Goal: Task Accomplishment & Management: Complete application form

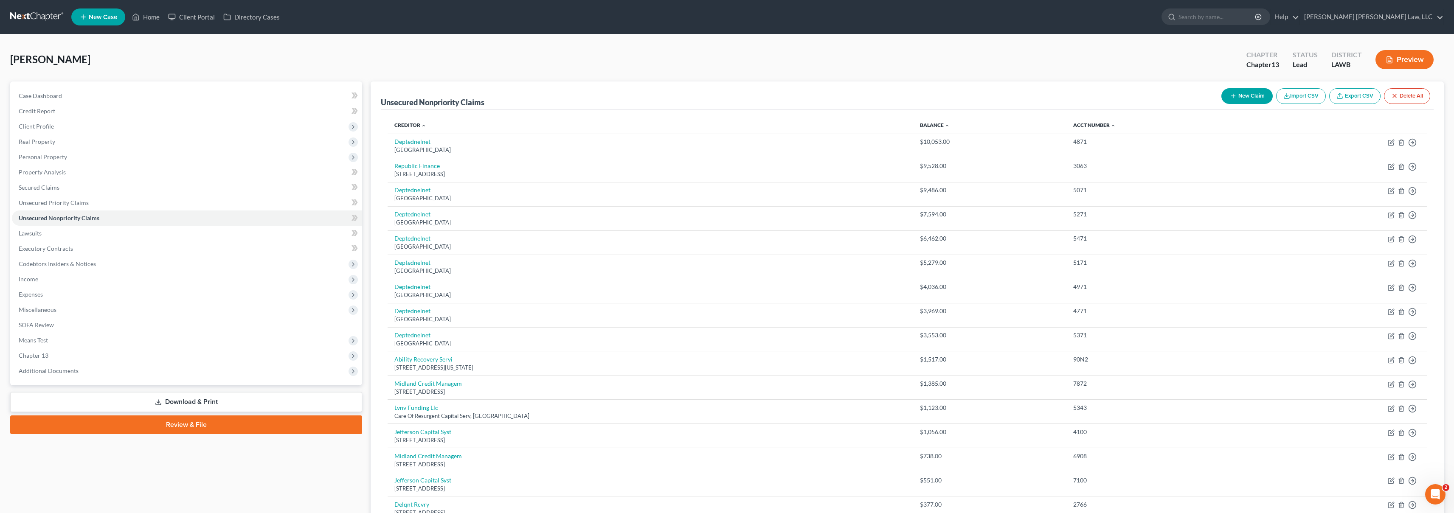
click at [47, 18] on link at bounding box center [37, 16] width 54 height 15
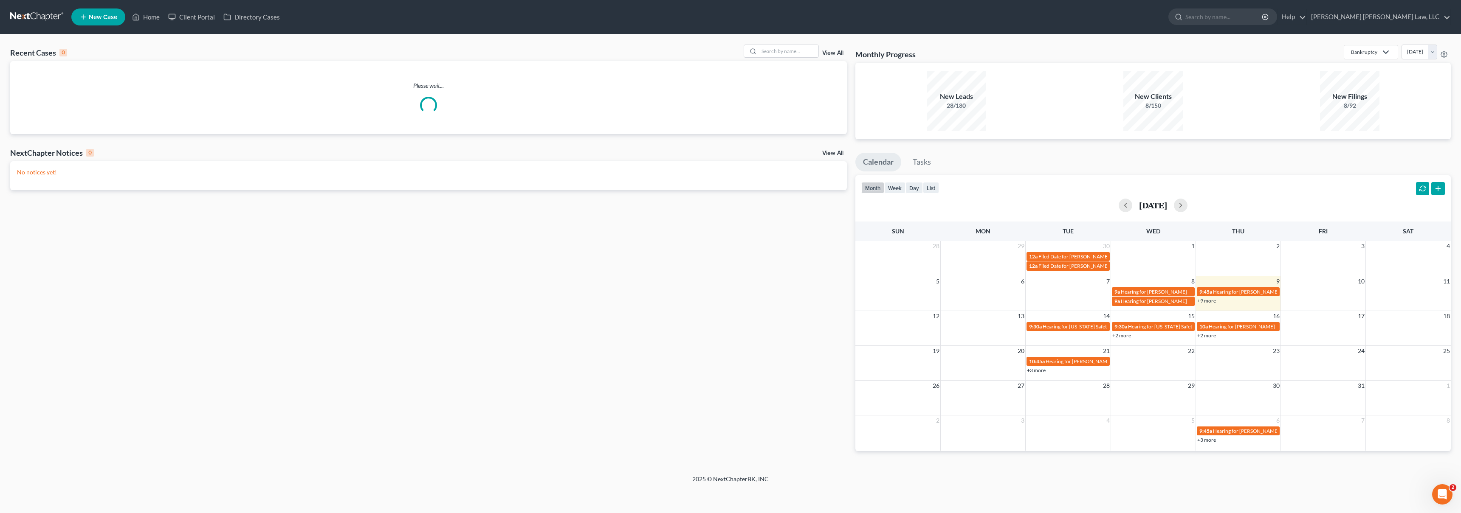
click at [101, 20] on span "New Case" at bounding box center [103, 17] width 28 height 6
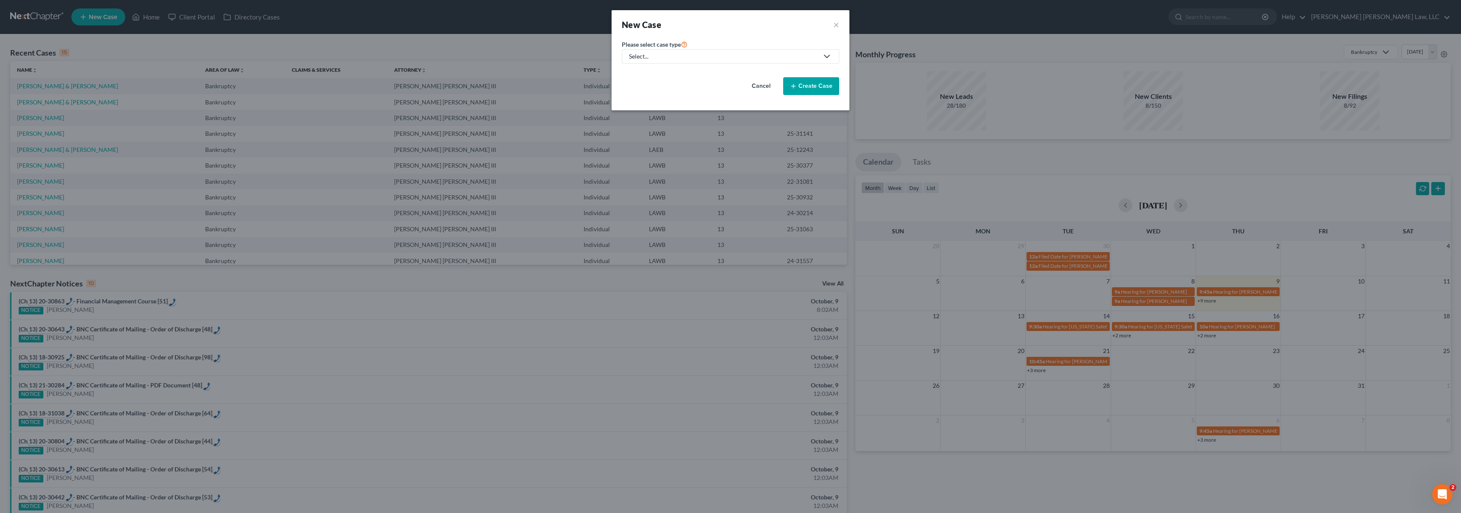
click at [679, 57] on div "Select..." at bounding box center [723, 56] width 189 height 8
click at [665, 72] on div "Bankruptcy" at bounding box center [668, 73] width 76 height 8
select select "36"
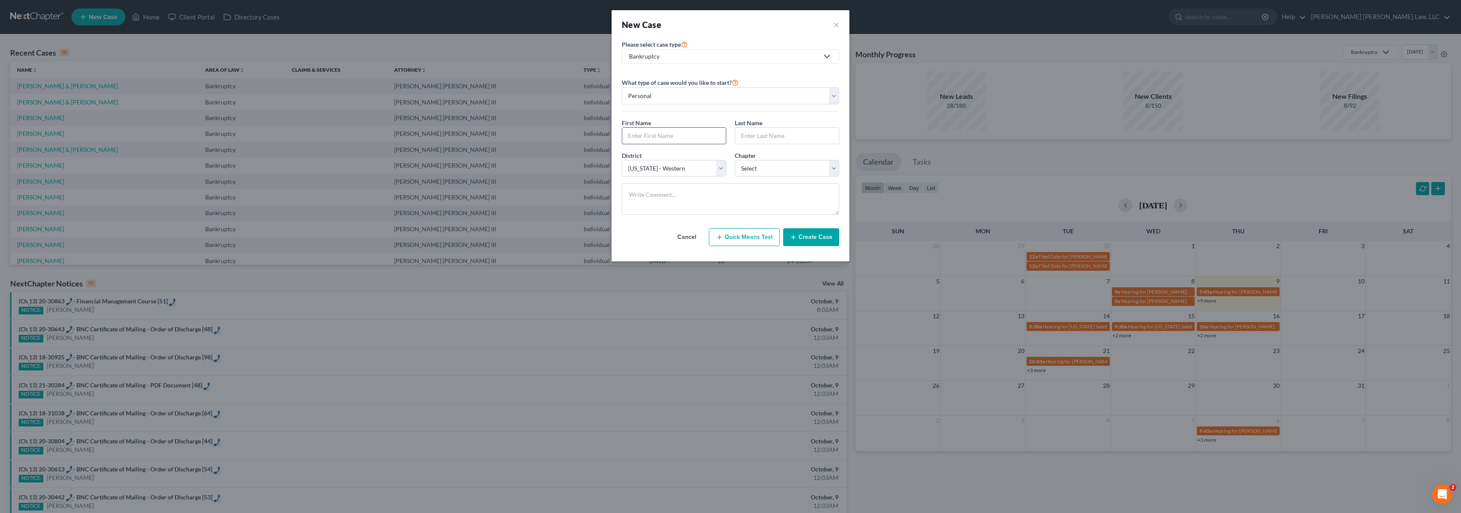
click at [669, 138] on input "text" at bounding box center [674, 136] width 104 height 16
type input "Aaron"
type input "Mclaughlin"
click at [786, 169] on select "Select 7 11 12 13" at bounding box center [787, 168] width 104 height 17
select select "3"
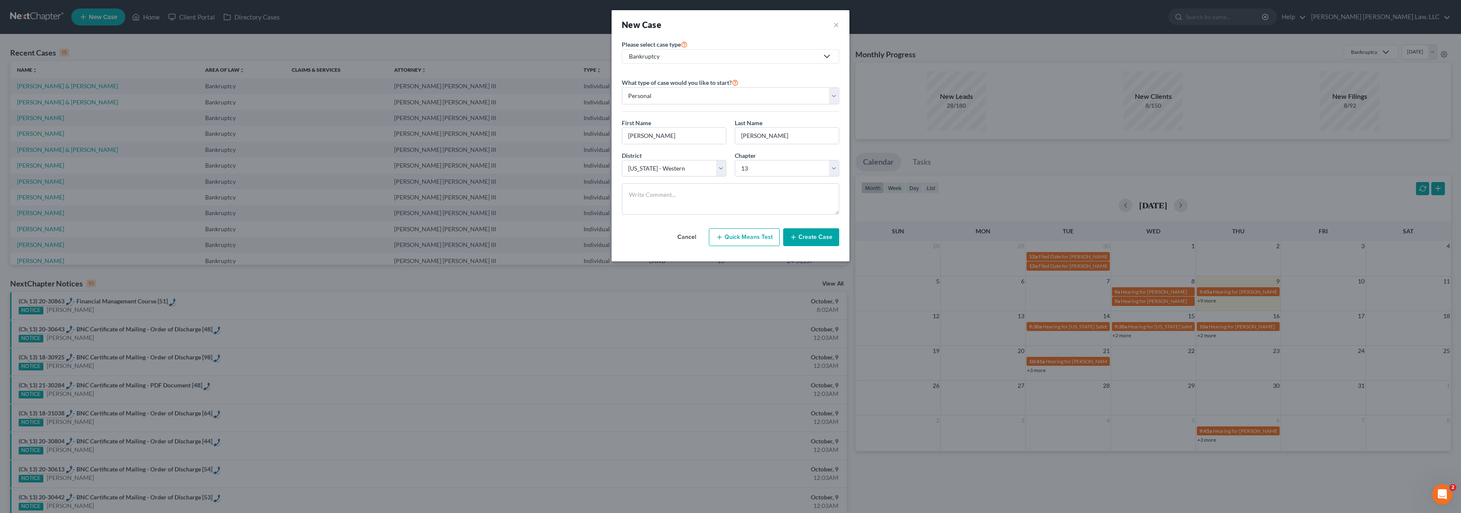
click at [814, 237] on button "Create Case" at bounding box center [811, 237] width 56 height 18
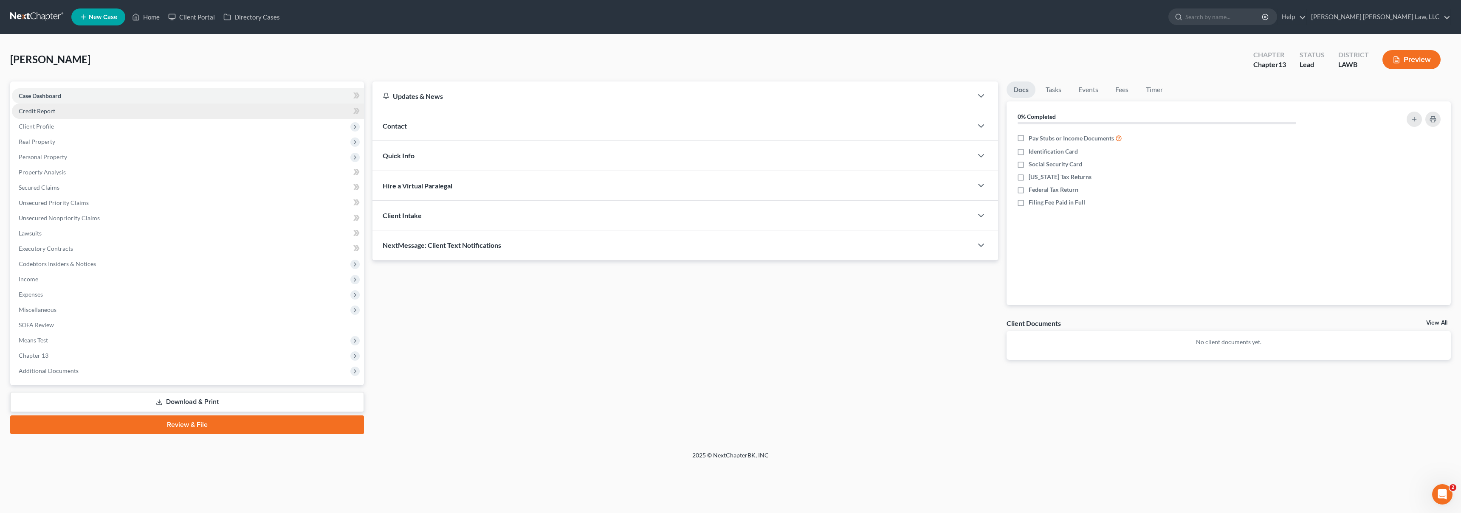
click at [61, 109] on link "Credit Report" at bounding box center [188, 111] width 352 height 15
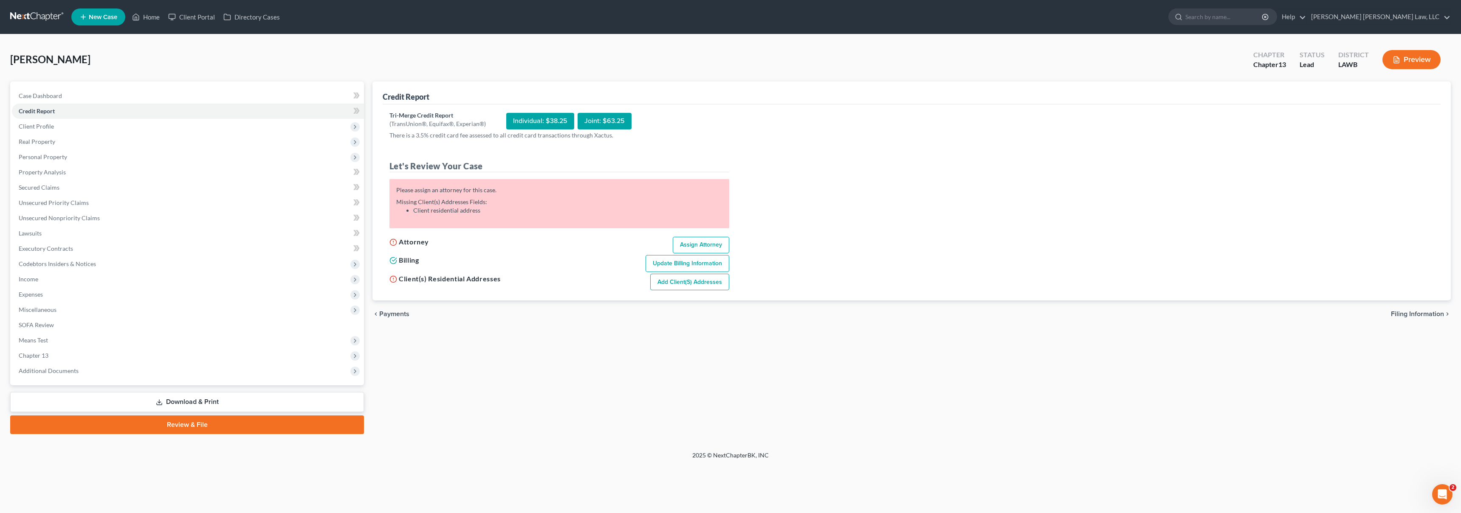
click at [689, 245] on link "Assign Attorney" at bounding box center [701, 245] width 56 height 17
select select "1"
select select "0"
select select "3"
select select "36"
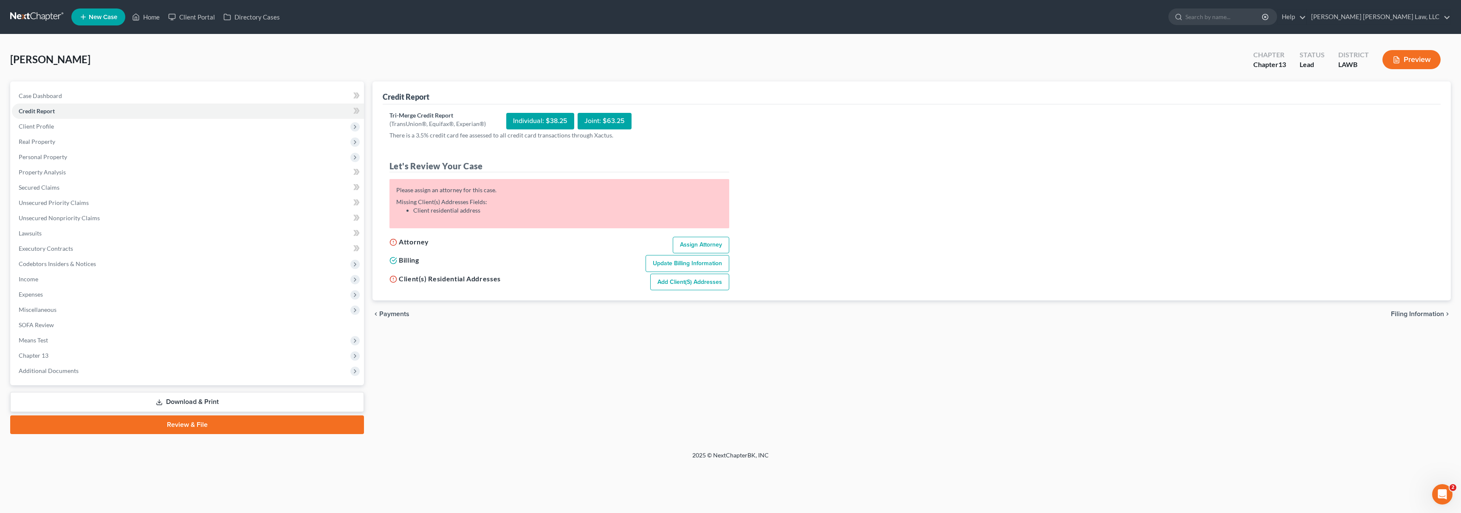
select select "19"
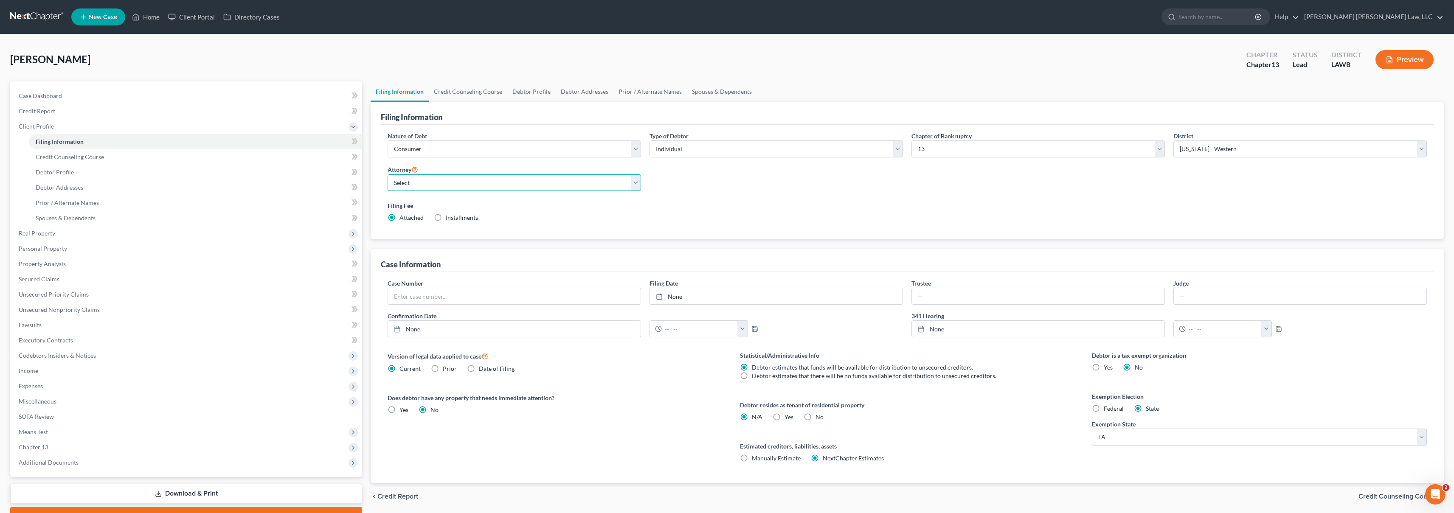
click at [466, 186] on select "Select E. Orum Young III - LAWB E. Orum Young III - LAMB E. Orum Young III - LA…" at bounding box center [515, 183] width 254 height 17
select select "0"
click at [45, 111] on span "Credit Report" at bounding box center [37, 110] width 37 height 7
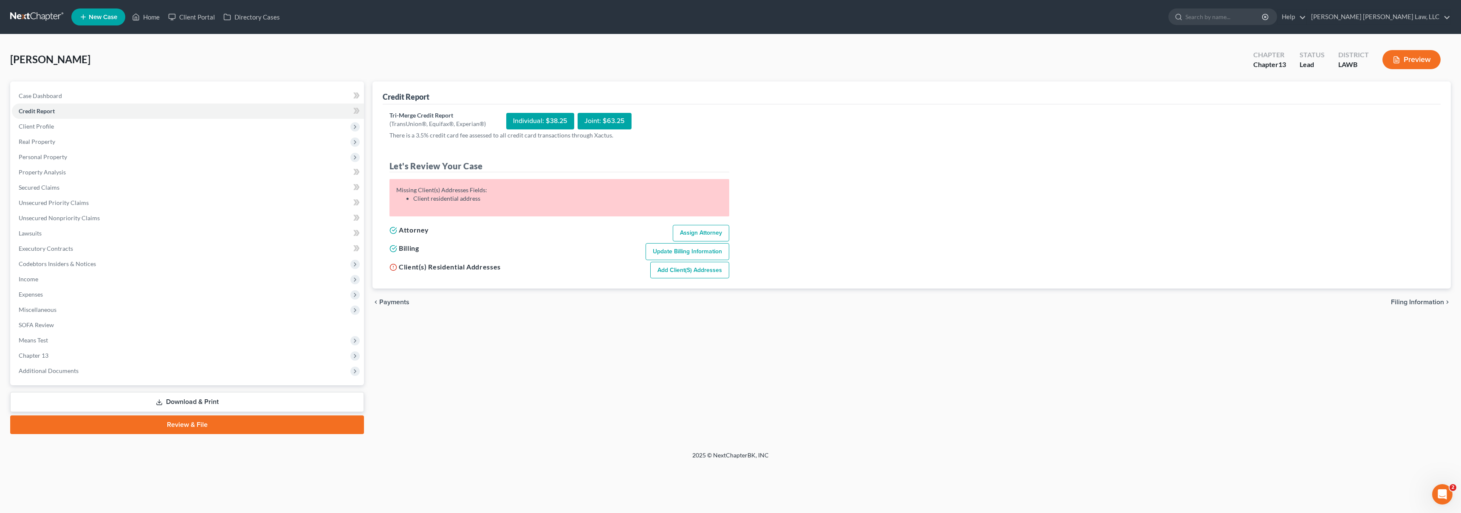
click at [710, 272] on link "Add Client(s) Addresses" at bounding box center [689, 270] width 79 height 17
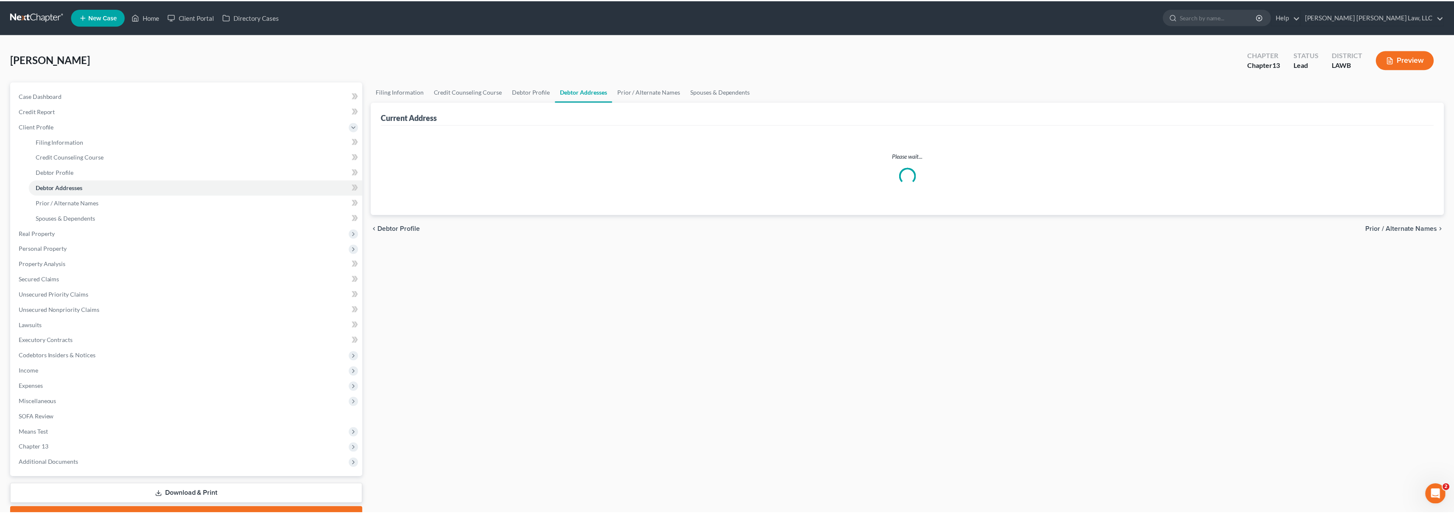
select select "0"
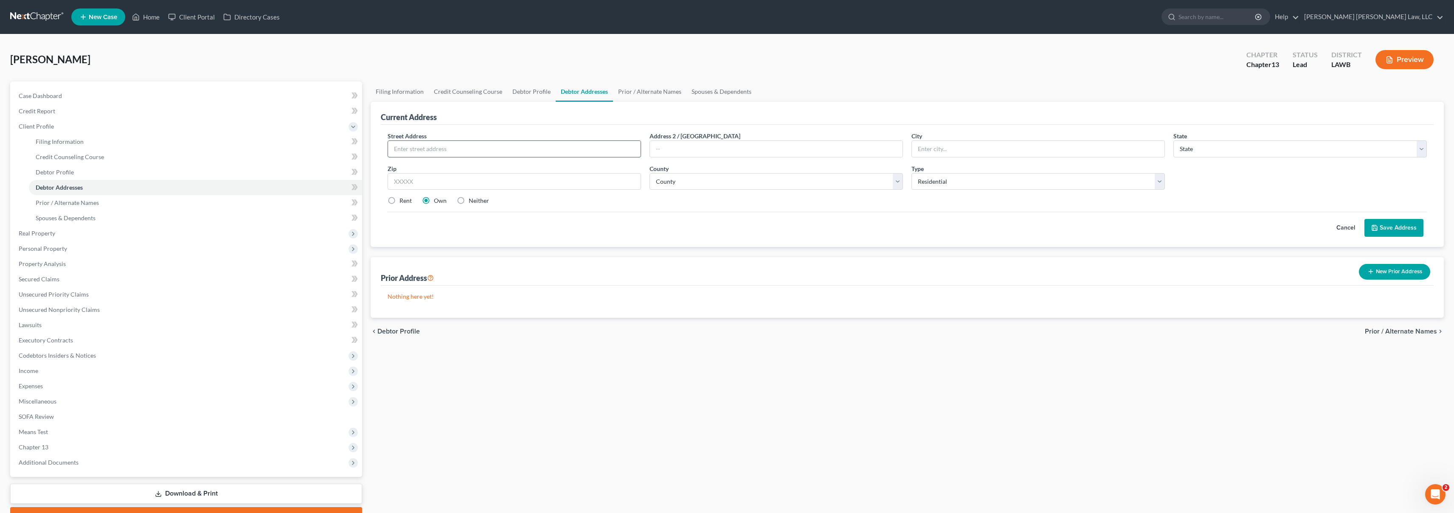
click at [475, 145] on input "text" at bounding box center [514, 149] width 253 height 16
type input "201 Cedarbrook Drive"
type input "Monroe"
select select "19"
type input "71203"
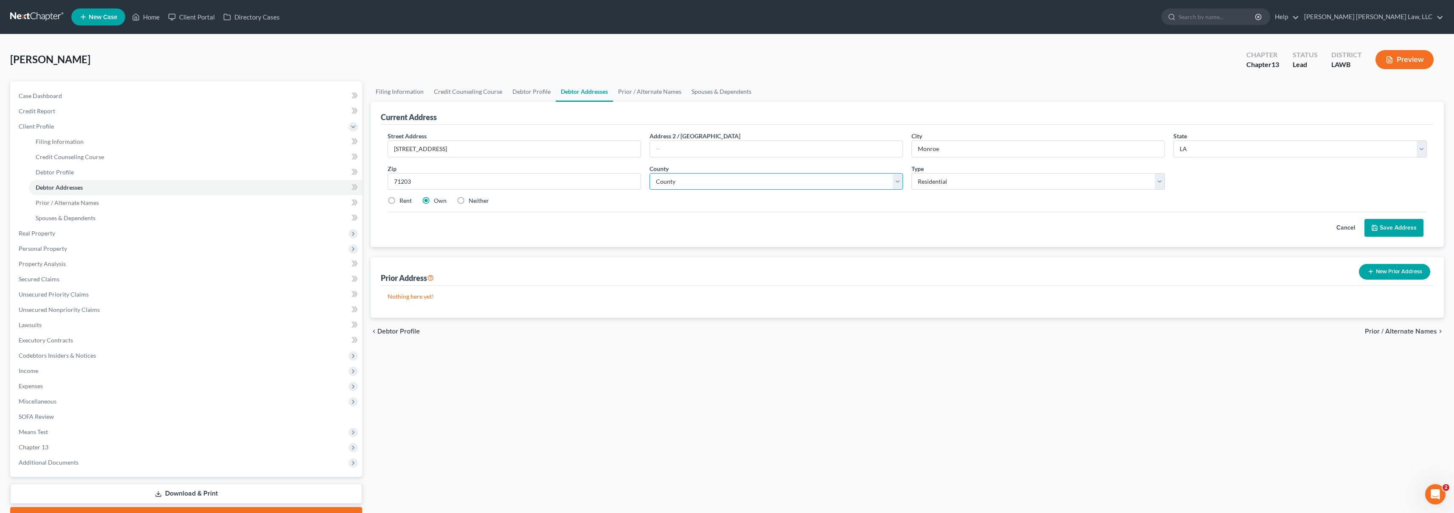
click at [736, 180] on select "County Acadia Allen Ascension Assumption Avoyelles Beauregard Bienville Bossier…" at bounding box center [777, 181] width 254 height 17
select select "36"
click at [446, 237] on div "Street Address * 201 Cedarbrook Drive Address 2 / PO Box City * Monroe State * …" at bounding box center [907, 186] width 1053 height 122
click at [1401, 224] on button "Save Address" at bounding box center [1394, 228] width 59 height 18
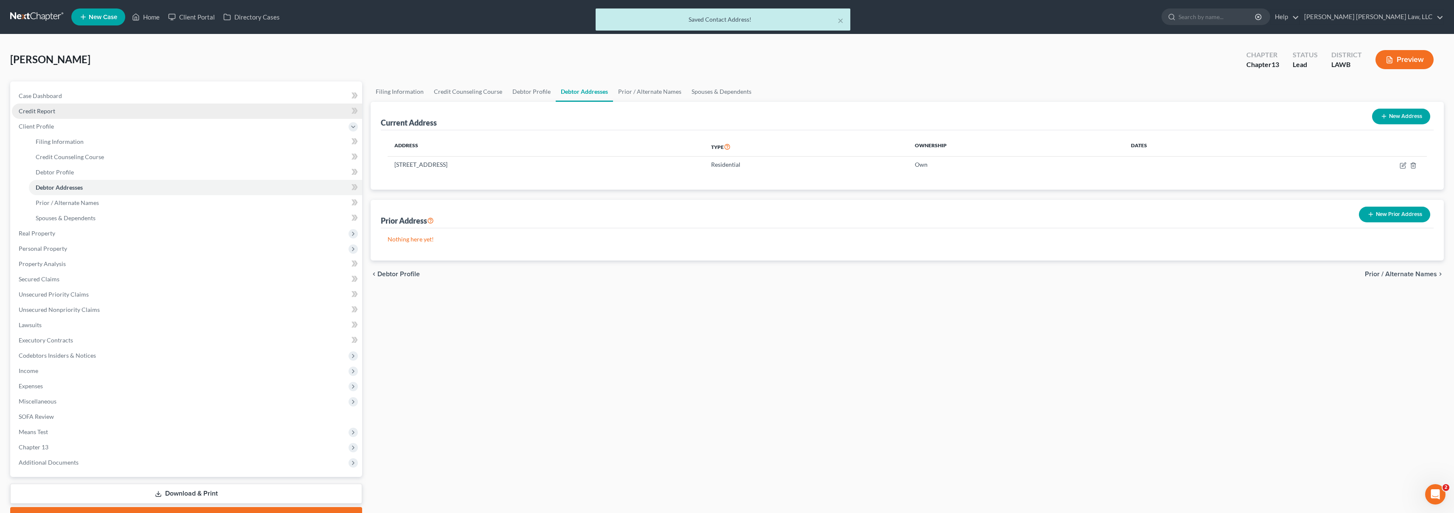
click at [38, 111] on span "Credit Report" at bounding box center [37, 110] width 37 height 7
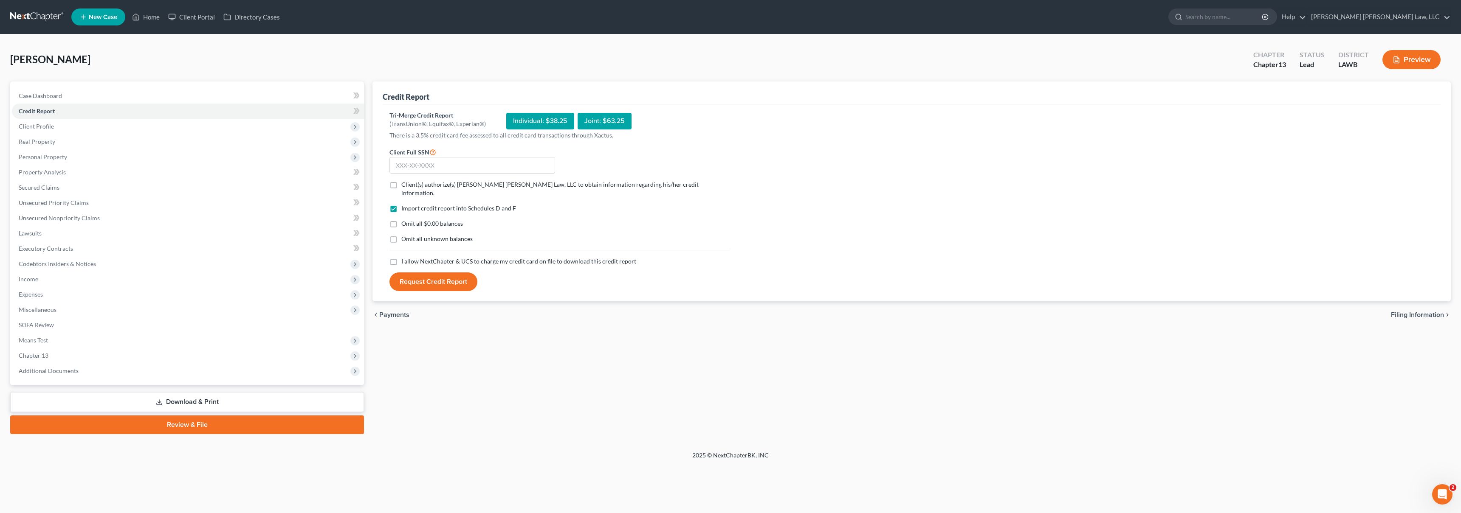
click at [401, 257] on label "I allow NextChapter & UCS to charge my credit card on file to download this cre…" at bounding box center [518, 261] width 235 height 8
click at [405, 257] on input "I allow NextChapter & UCS to charge my credit card on file to download this cre…" at bounding box center [408, 260] width 6 height 6
checkbox input "true"
click at [401, 235] on label "Omit all unknown balances" at bounding box center [436, 239] width 71 height 8
click at [405, 235] on input "Omit all unknown balances" at bounding box center [408, 238] width 6 height 6
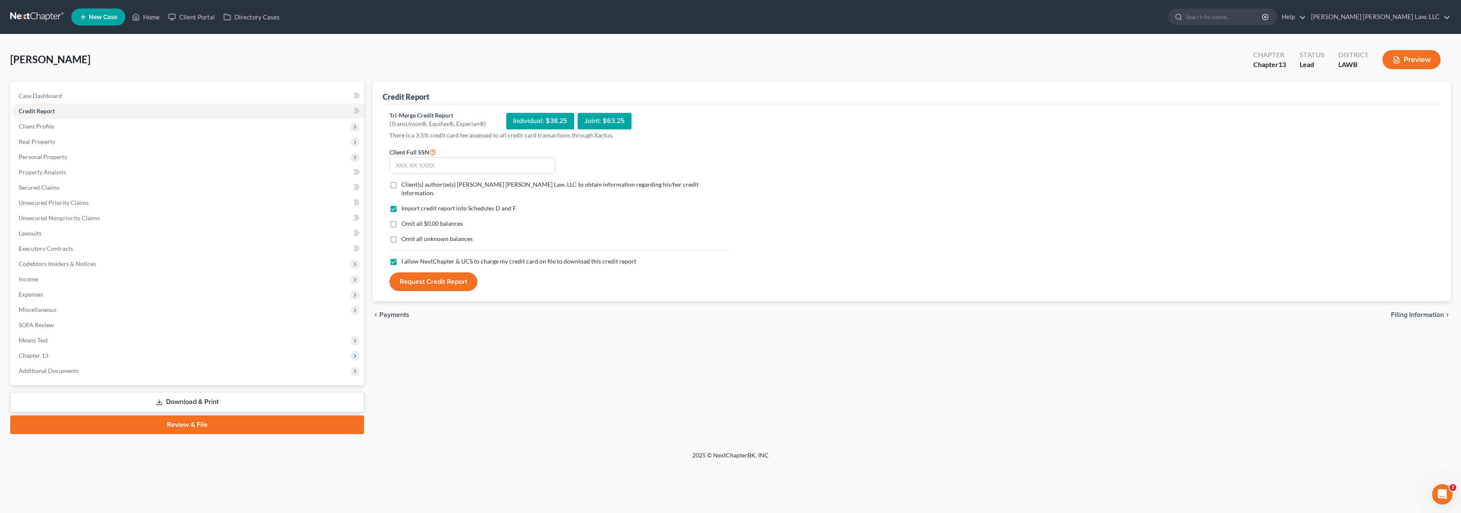
checkbox input "true"
click at [401, 220] on label "Omit all $0.00 balances" at bounding box center [432, 224] width 62 height 8
click at [405, 220] on input "Omit all $0.00 balances" at bounding box center [408, 223] width 6 height 6
checkbox input "true"
drag, startPoint x: 392, startPoint y: 183, endPoint x: 416, endPoint y: 156, distance: 36.4
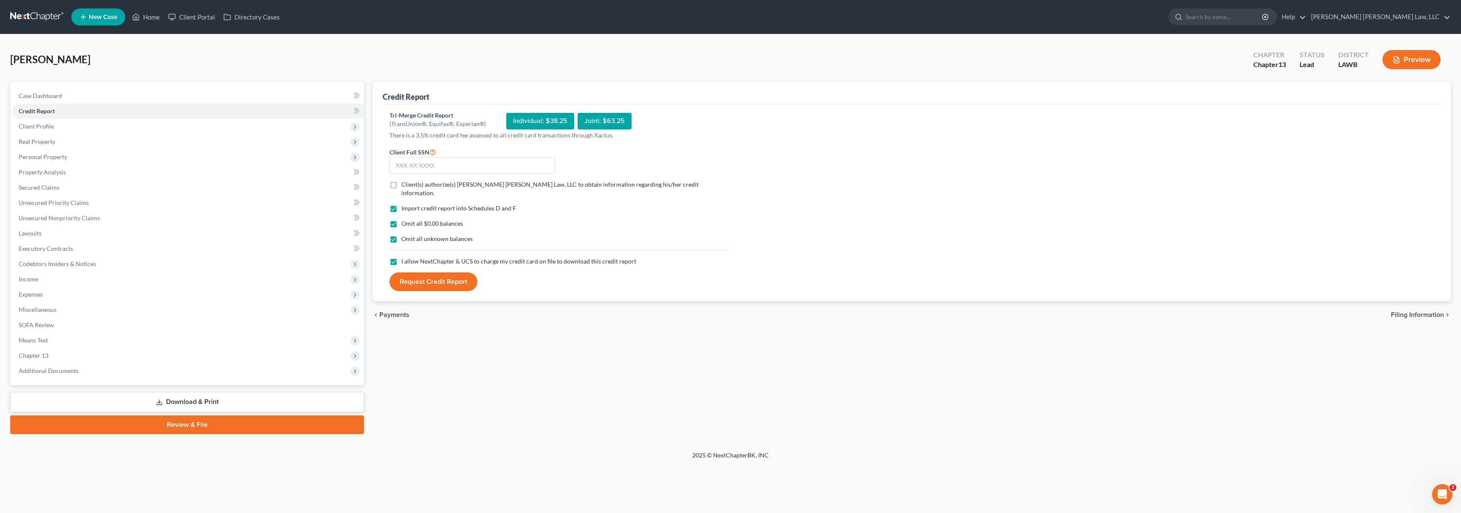
click at [401, 183] on label "Client(s) authorize(s) E. Orum Young Law, LLC to obtain information regarding h…" at bounding box center [565, 188] width 328 height 17
click at [405, 183] on input "Client(s) authorize(s) E. Orum Young Law, LLC to obtain information regarding h…" at bounding box center [408, 183] width 6 height 6
checkbox input "true"
click at [416, 161] on input "text" at bounding box center [472, 165] width 166 height 17
type input "439-85-9850"
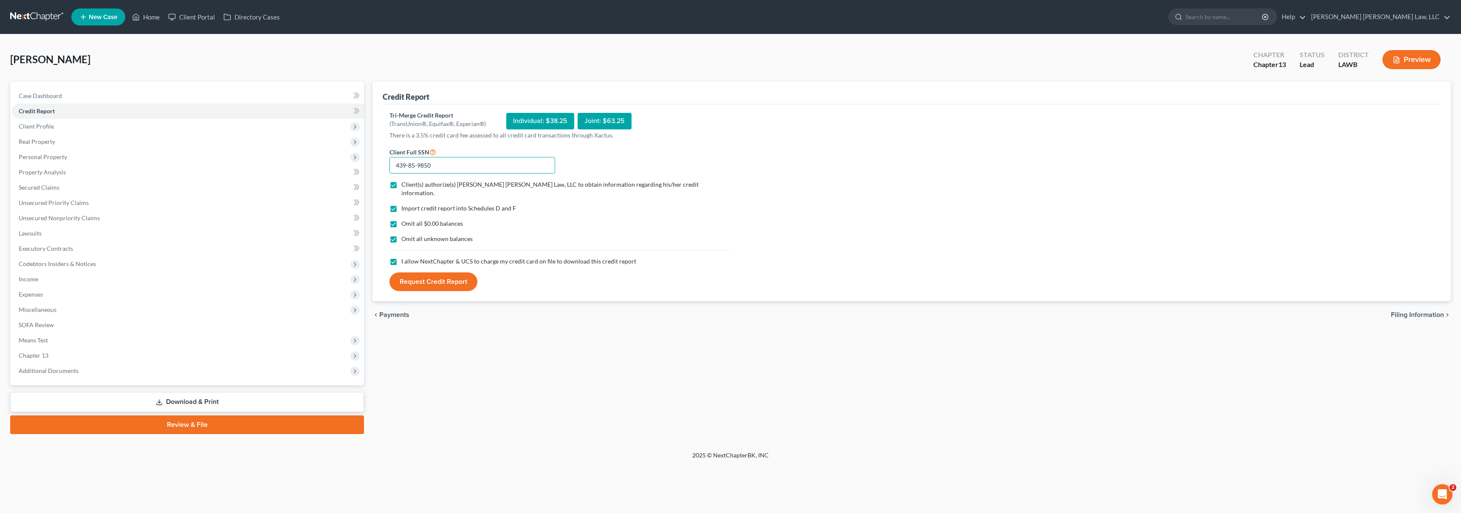
click at [389, 273] on button "Request Credit Report" at bounding box center [433, 282] width 88 height 19
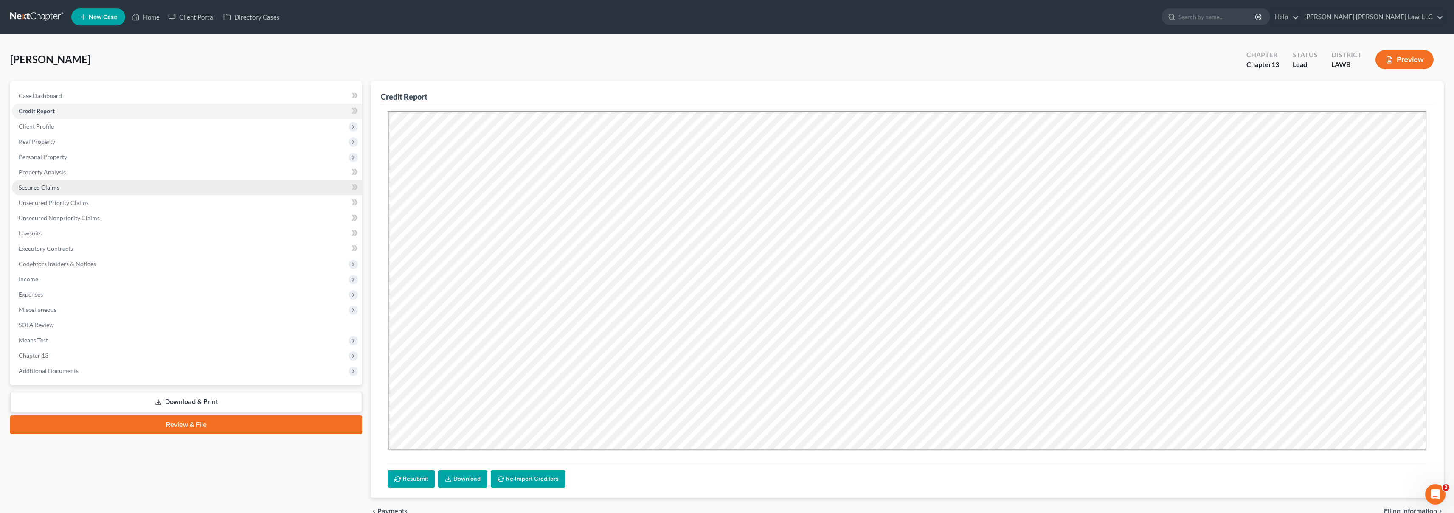
click at [69, 186] on link "Secured Claims" at bounding box center [187, 187] width 350 height 15
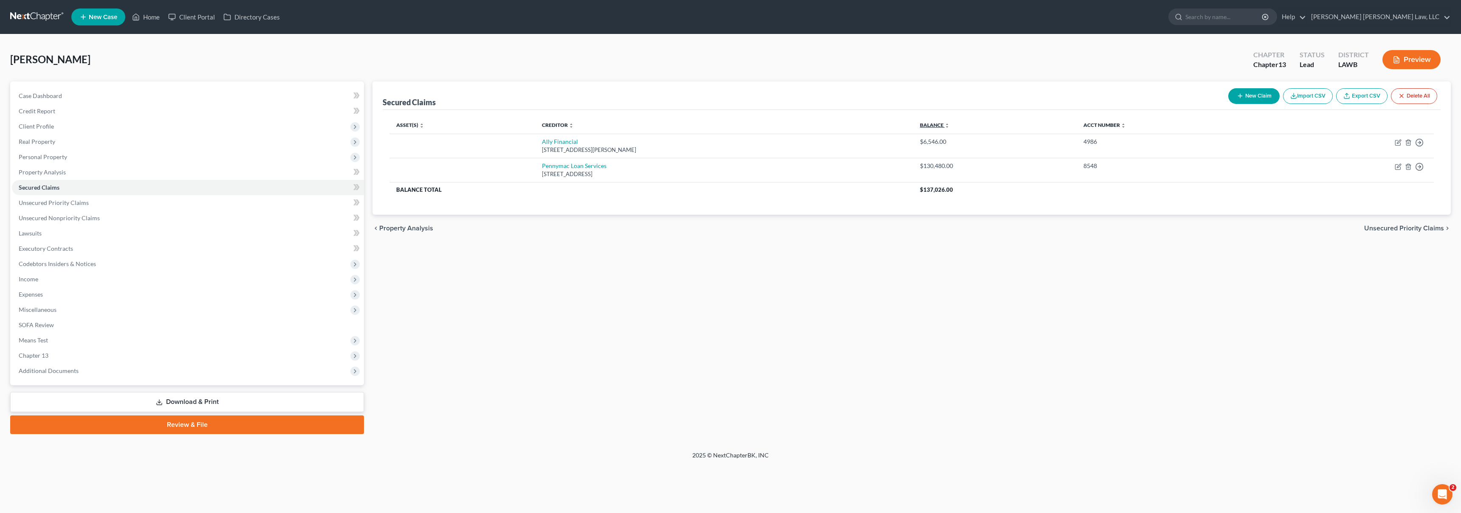
click at [950, 127] on link "Balance expand_more expand_less unfold_more" at bounding box center [935, 125] width 30 height 6
click at [101, 203] on link "Unsecured Priority Claims" at bounding box center [188, 202] width 352 height 15
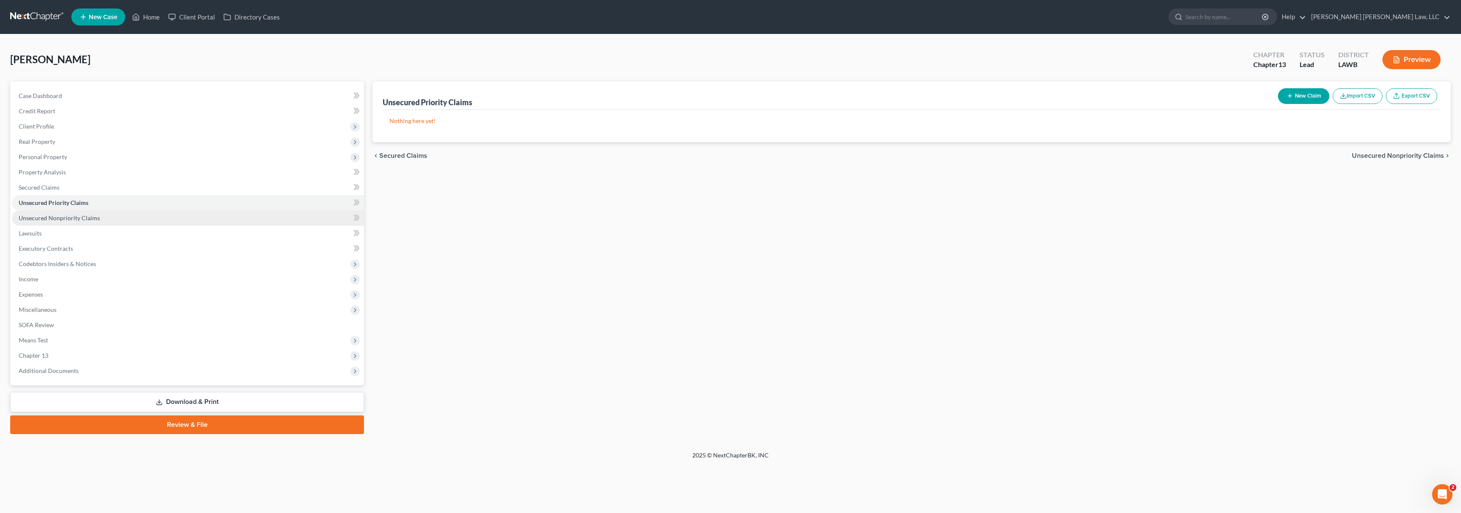
click at [118, 216] on link "Unsecured Nonpriority Claims" at bounding box center [188, 218] width 352 height 15
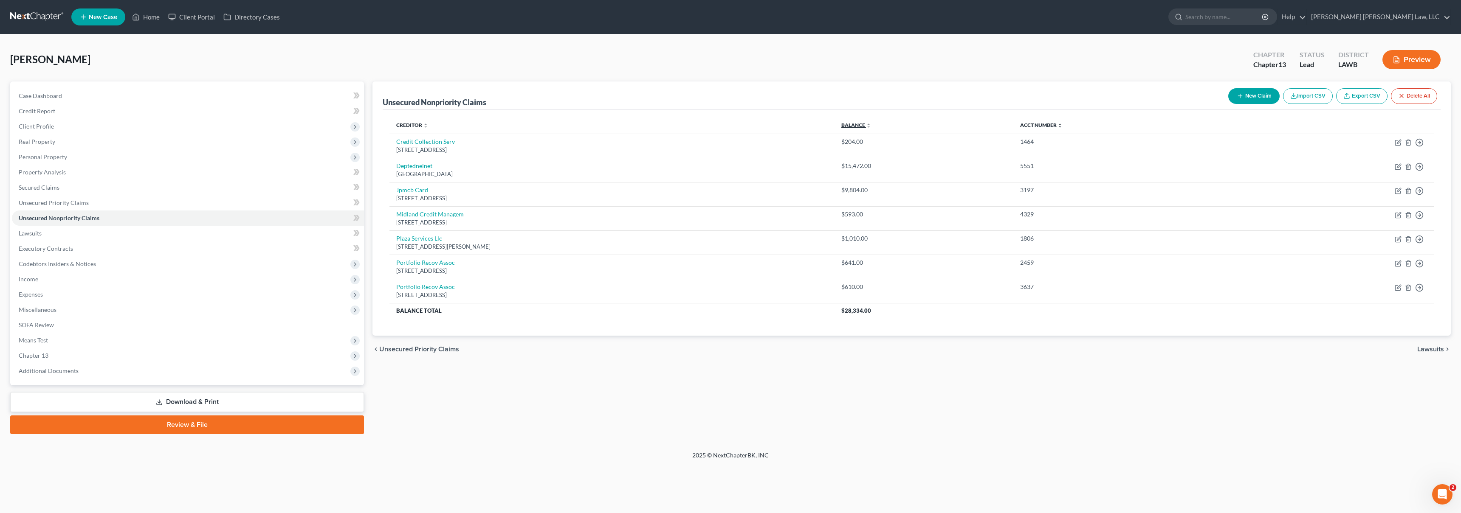
click at [862, 125] on link "Balance expand_more expand_less unfold_more" at bounding box center [856, 125] width 30 height 6
click at [167, 203] on link "Unsecured Priority Claims" at bounding box center [188, 202] width 352 height 15
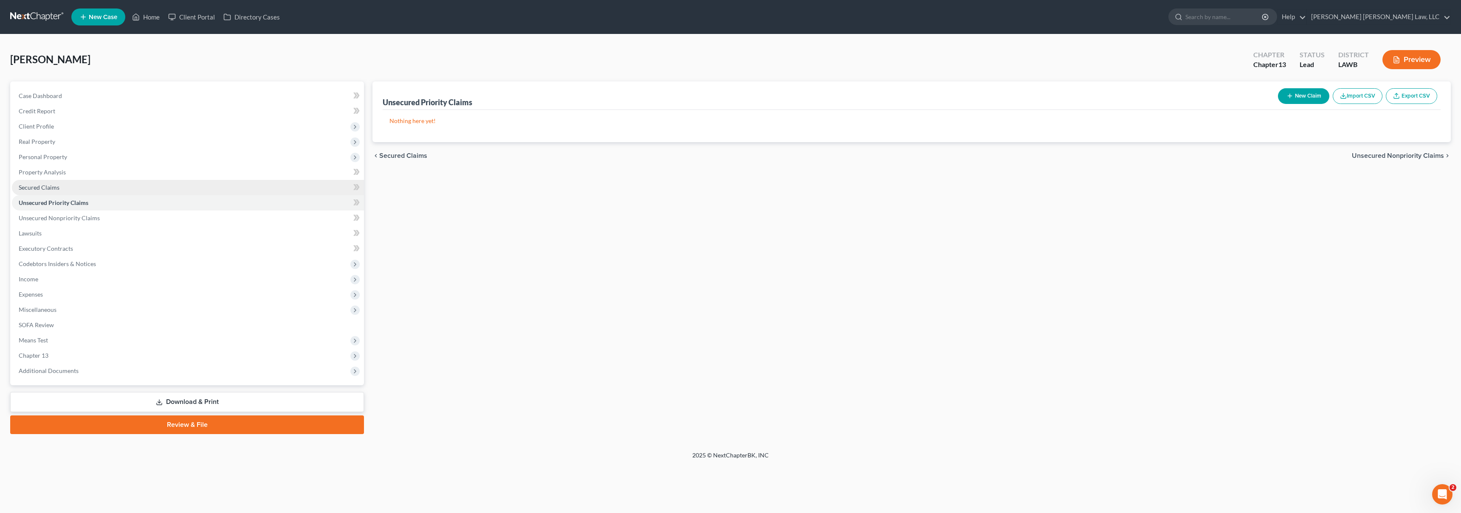
click at [169, 190] on link "Secured Claims" at bounding box center [188, 187] width 352 height 15
